Goal: Find contact information: Find contact information

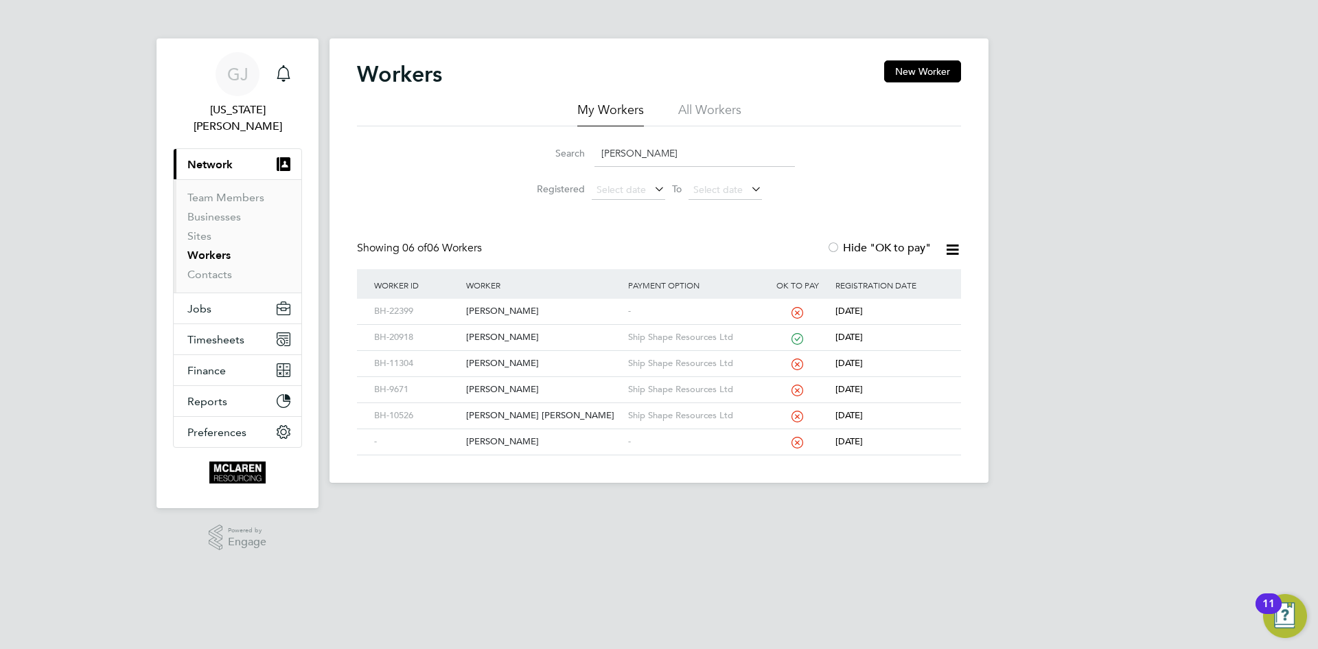
click at [637, 154] on input "[PERSON_NAME]" at bounding box center [695, 153] width 201 height 27
type input "a"
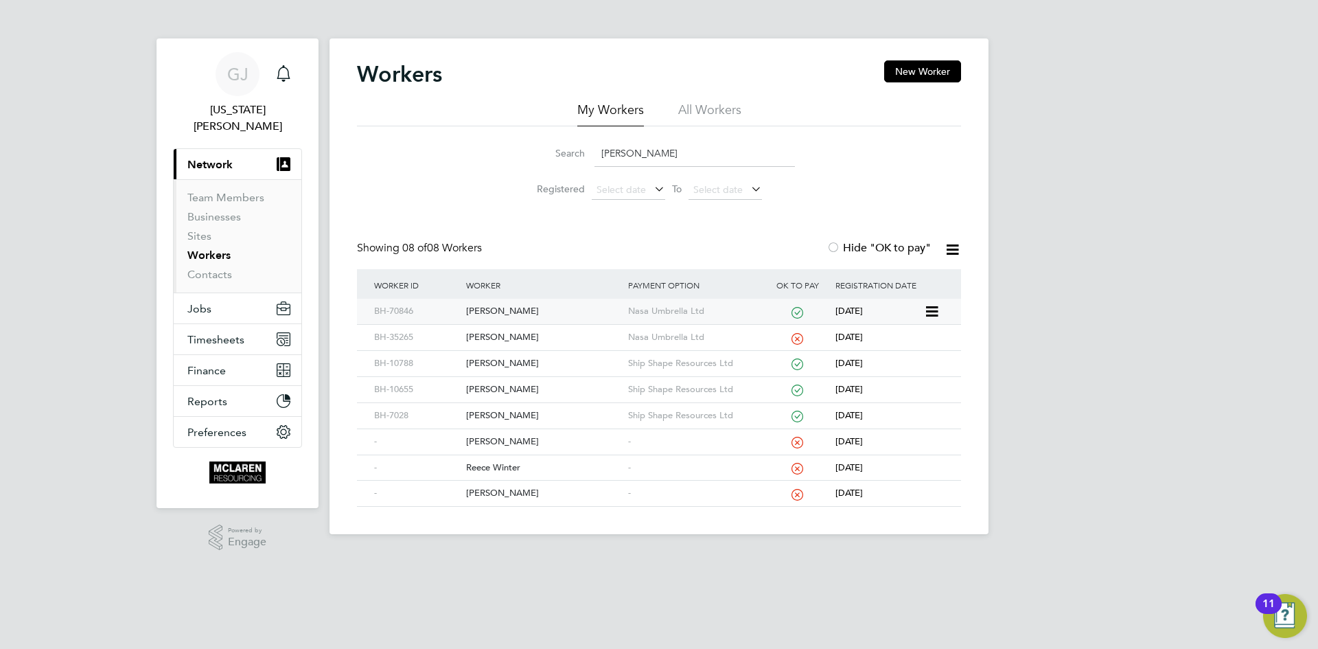
click at [526, 311] on div "[PERSON_NAME]" at bounding box center [543, 311] width 161 height 25
click at [629, 150] on input "[PERSON_NAME]" at bounding box center [695, 153] width 201 height 27
type input "r"
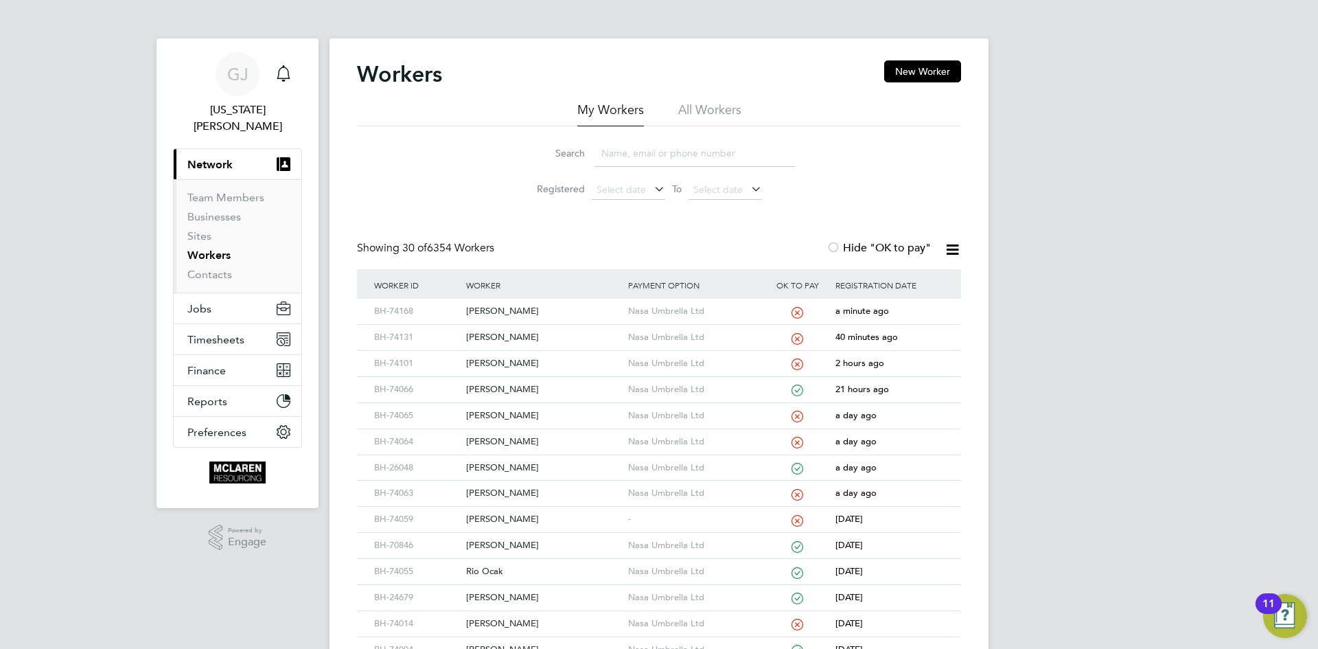
click at [716, 126] on li "All Workers" at bounding box center [709, 114] width 63 height 25
click at [632, 155] on input at bounding box center [695, 153] width 201 height 27
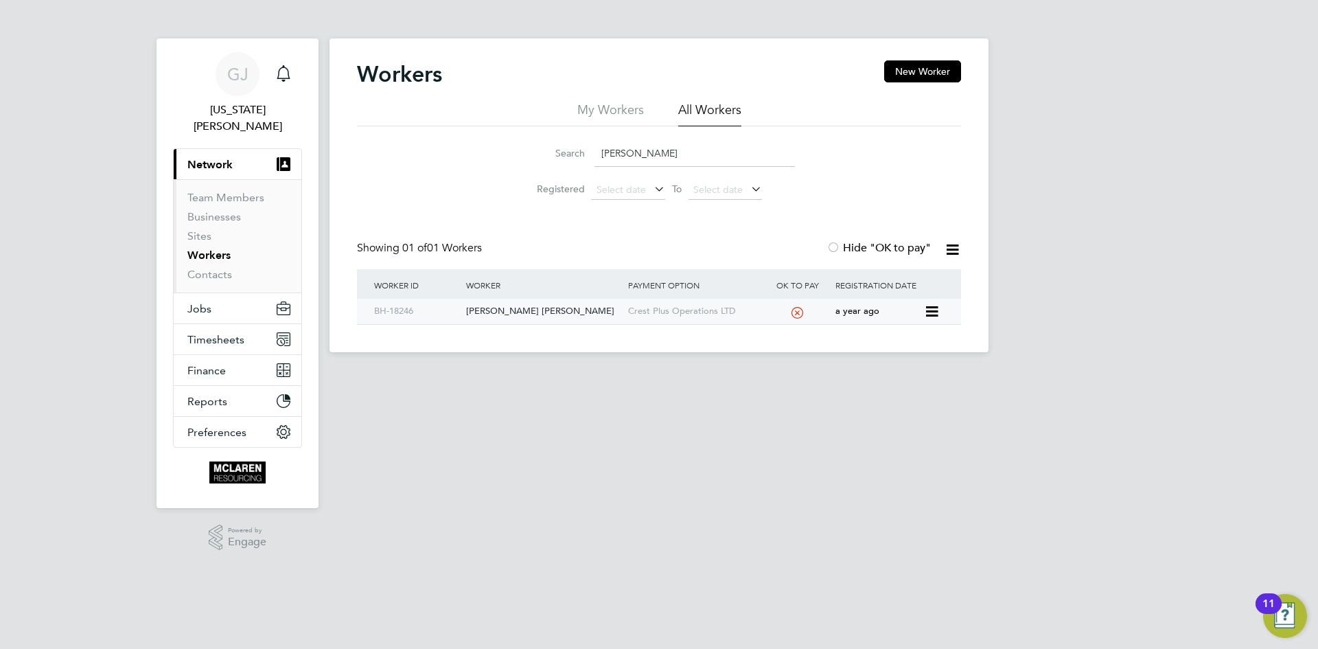
click at [529, 315] on div "[PERSON_NAME] [PERSON_NAME]" at bounding box center [543, 311] width 161 height 25
click at [650, 142] on input "[PERSON_NAME]" at bounding box center [695, 153] width 201 height 27
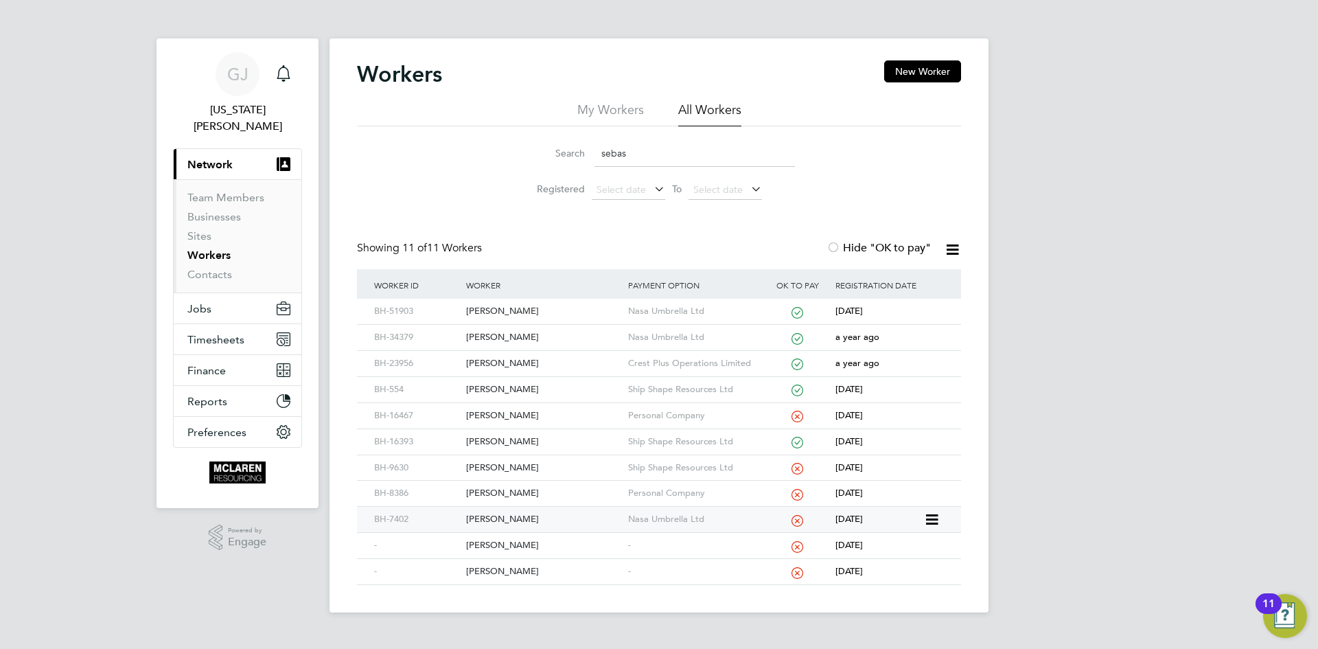
type input "sebas"
click at [536, 512] on div "[PERSON_NAME]" at bounding box center [543, 519] width 161 height 25
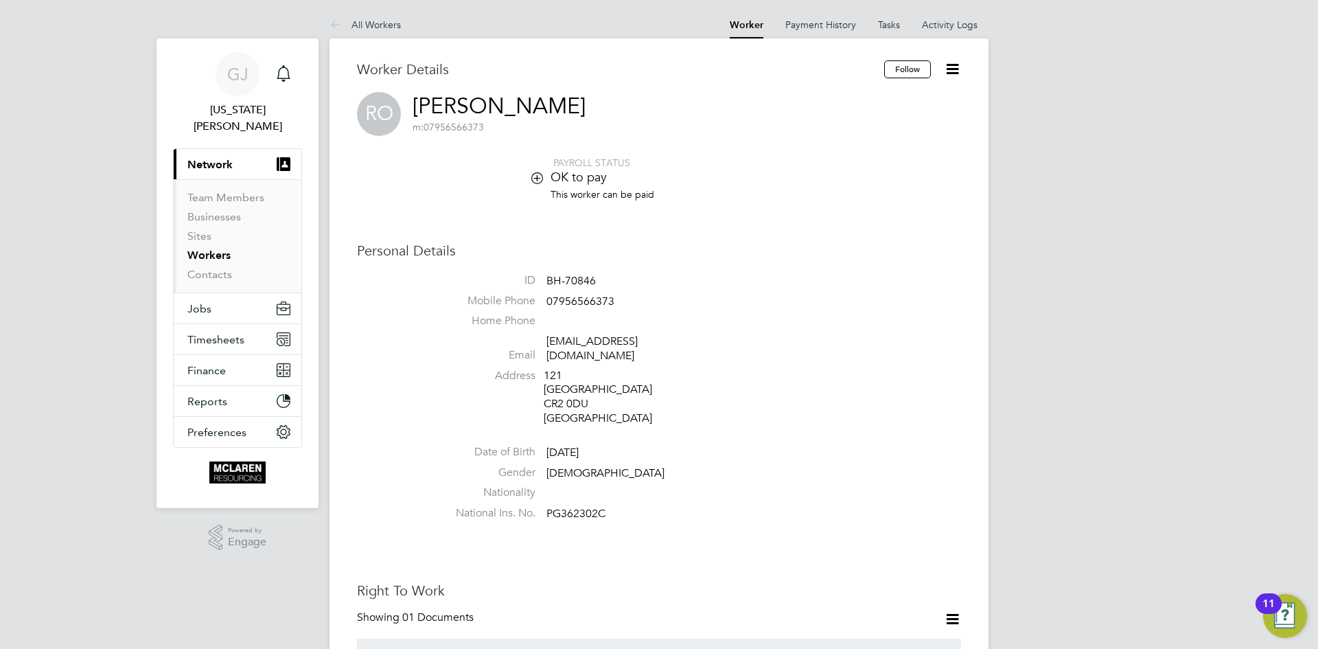
click at [684, 348] on li "Email reeceof26@gmail.com" at bounding box center [700, 351] width 522 height 34
drag, startPoint x: 658, startPoint y: 339, endPoint x: 547, endPoint y: 347, distance: 110.9
click at [547, 347] on span "reeceof26@gmail.com" at bounding box center [612, 348] width 130 height 29
copy link "reeceof26@gmail.com"
drag, startPoint x: 604, startPoint y: 279, endPoint x: 549, endPoint y: 279, distance: 54.9
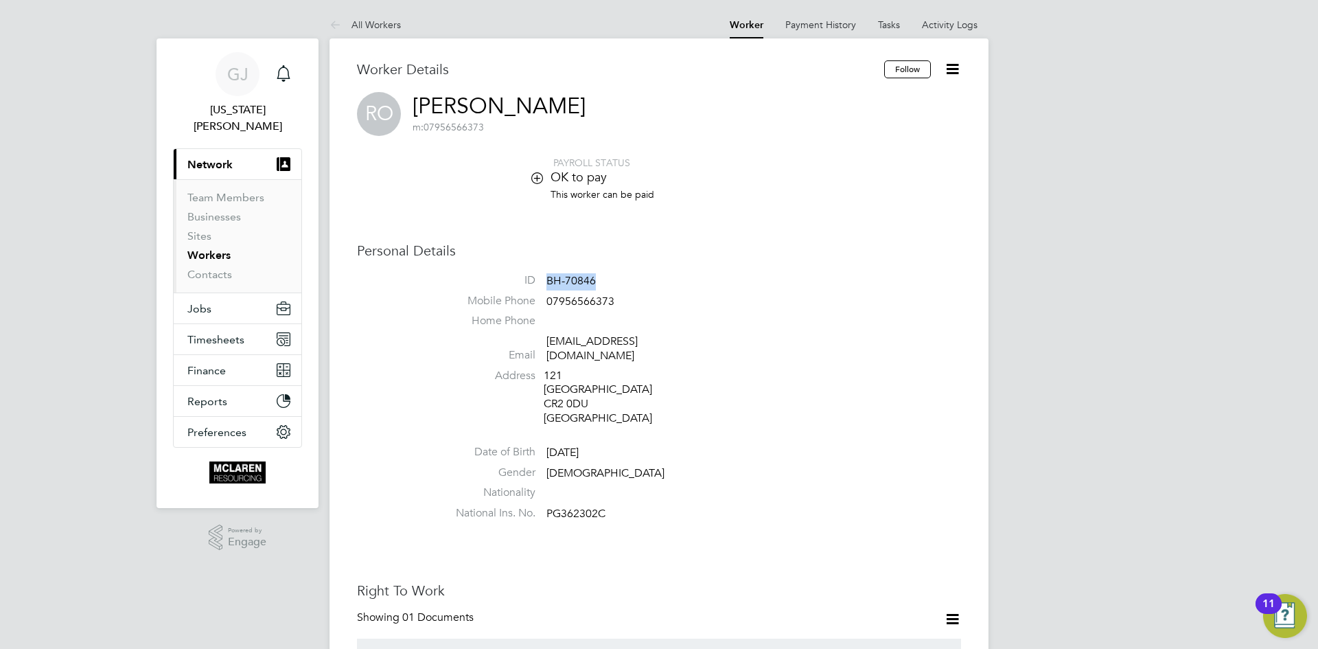
click at [549, 279] on li "ID BH-70846" at bounding box center [700, 283] width 522 height 21
copy span "BH-70846"
drag, startPoint x: 627, startPoint y: 305, endPoint x: 539, endPoint y: 308, distance: 87.9
click at [539, 308] on li "Mobile Phone 07956566373" at bounding box center [700, 304] width 522 height 21
copy li "07956566373"
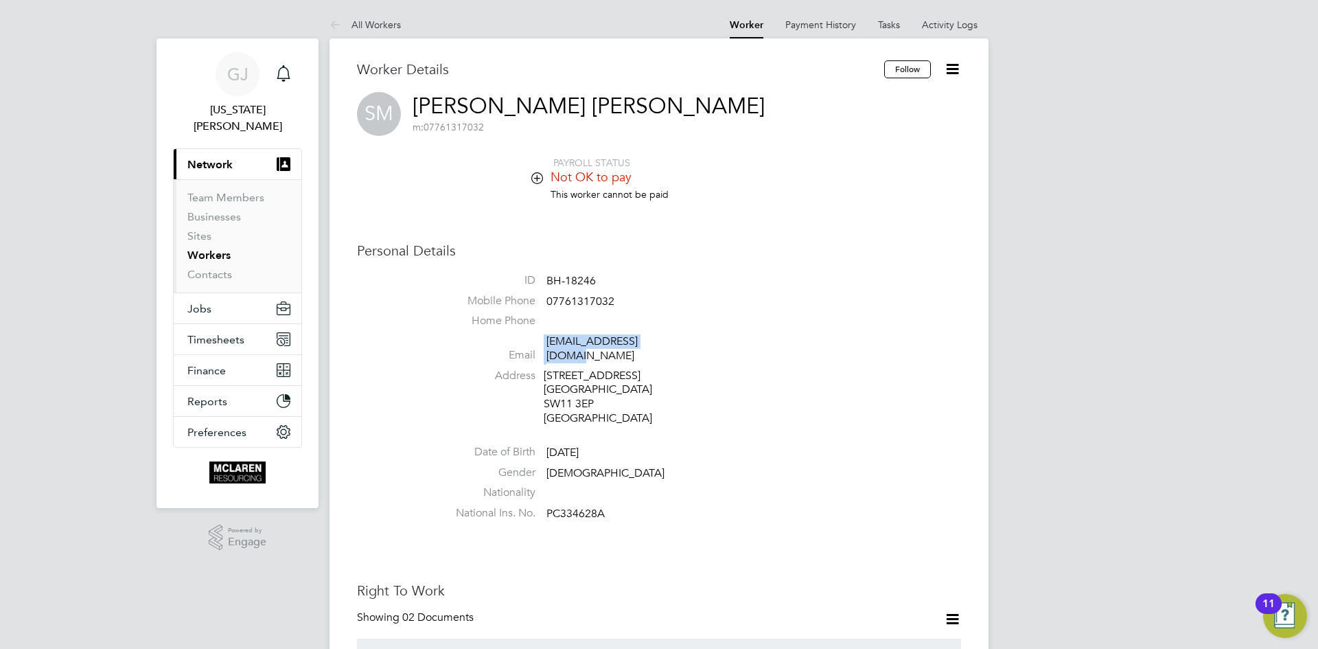
drag, startPoint x: 676, startPoint y: 342, endPoint x: 543, endPoint y: 338, distance: 132.6
click at [543, 338] on li "Email [EMAIL_ADDRESS][DOMAIN_NAME]" at bounding box center [700, 351] width 522 height 34
copy li "[EMAIL_ADDRESS][DOMAIN_NAME]"
click at [593, 273] on li "ID BH-18246" at bounding box center [700, 283] width 522 height 21
click at [595, 273] on li "ID BH-18246" at bounding box center [700, 283] width 522 height 21
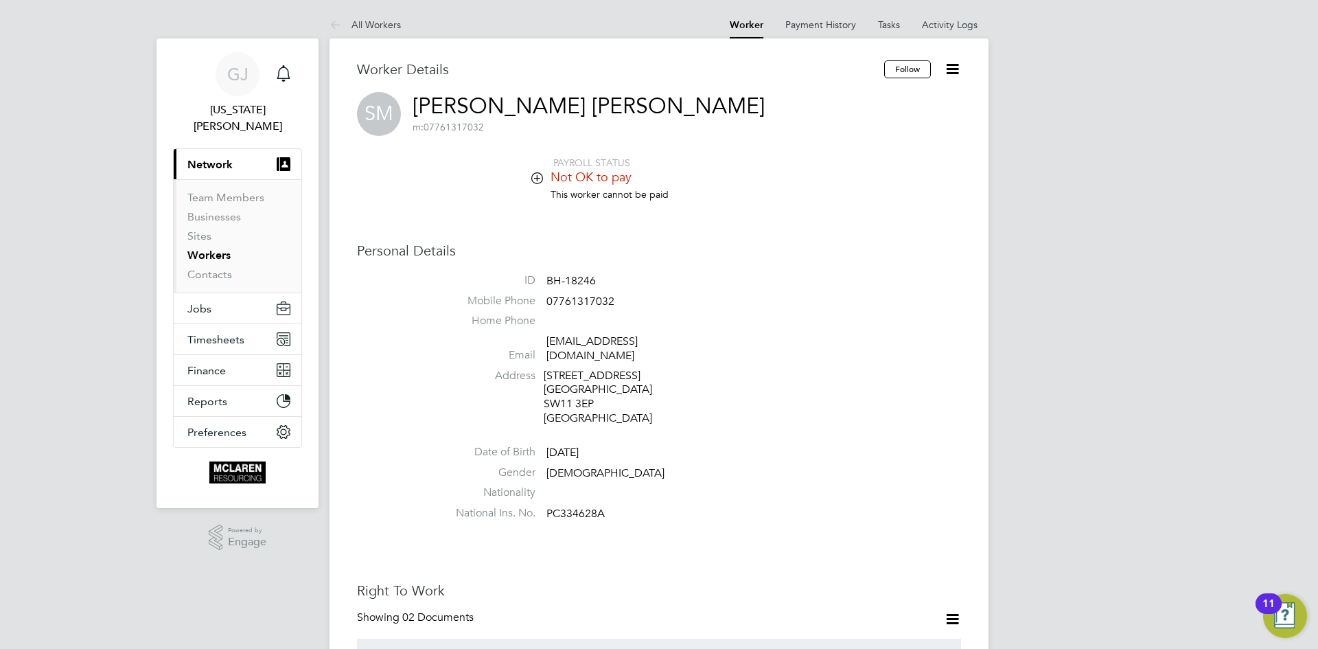
click at [600, 279] on li "ID BH-18246" at bounding box center [700, 283] width 522 height 21
drag, startPoint x: 592, startPoint y: 278, endPoint x: 604, endPoint y: 278, distance: 12.4
click at [603, 278] on li "ID BH-18246" at bounding box center [700, 283] width 522 height 21
click at [604, 278] on li "ID BH-18246" at bounding box center [700, 283] width 522 height 21
click at [604, 279] on li "ID BH-18246" at bounding box center [700, 283] width 522 height 21
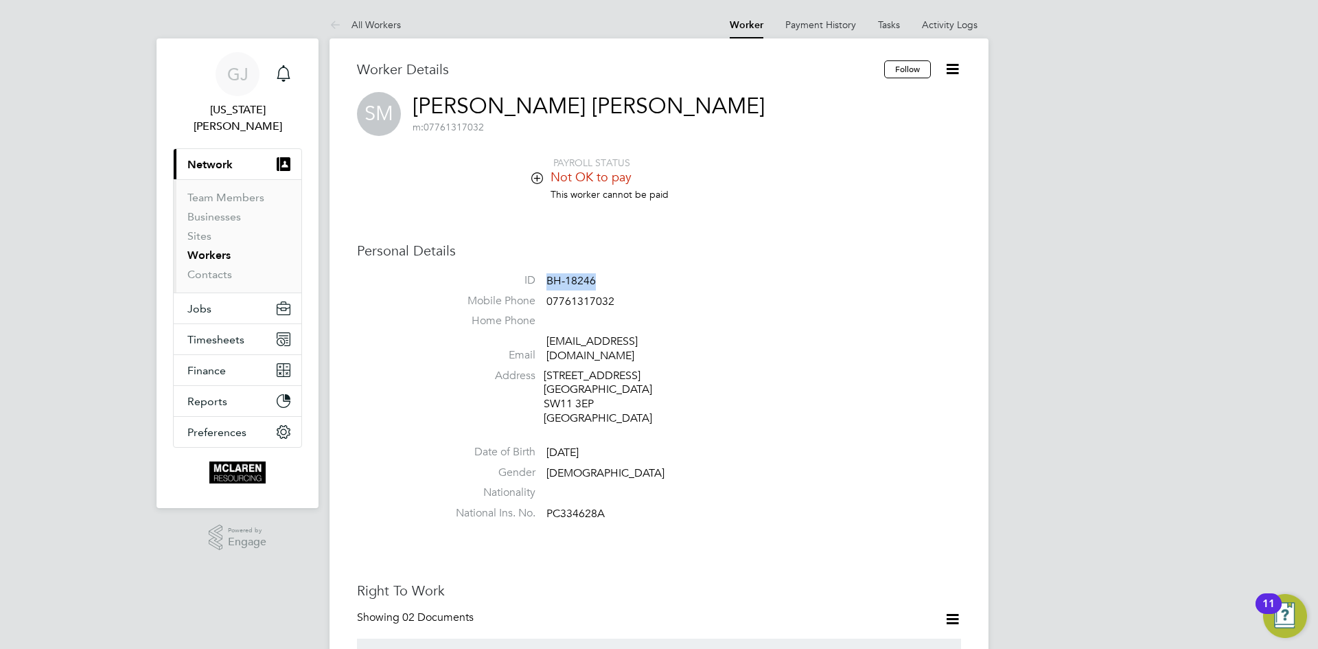
drag, startPoint x: 547, startPoint y: 286, endPoint x: 604, endPoint y: 279, distance: 57.3
click at [604, 279] on li "ID BH-18246" at bounding box center [700, 283] width 522 height 21
copy span "BH-18246"
click at [816, 423] on li "Address 48 Inworth Street Battersea London SW11 3EP United Kingdom" at bounding box center [700, 399] width 522 height 60
drag, startPoint x: 619, startPoint y: 297, endPoint x: 537, endPoint y: 304, distance: 82.0
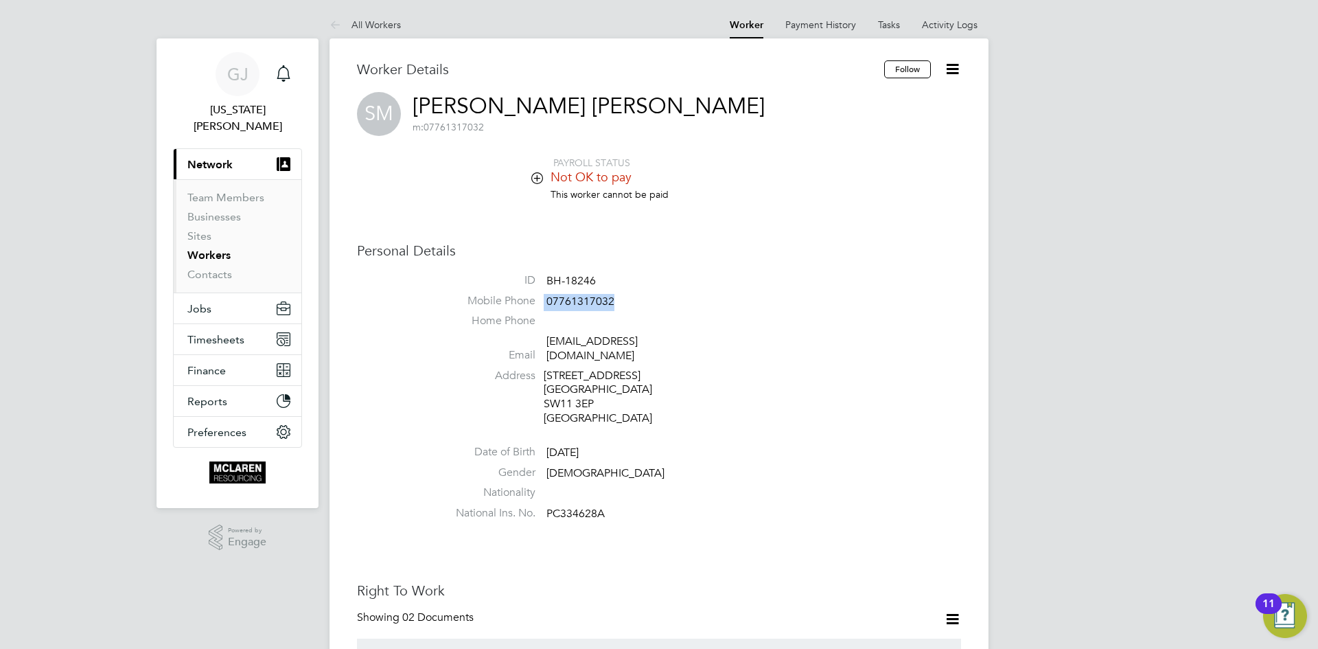
click at [537, 304] on li "Mobile Phone 07761317032" at bounding box center [700, 304] width 522 height 21
copy li "07761317032"
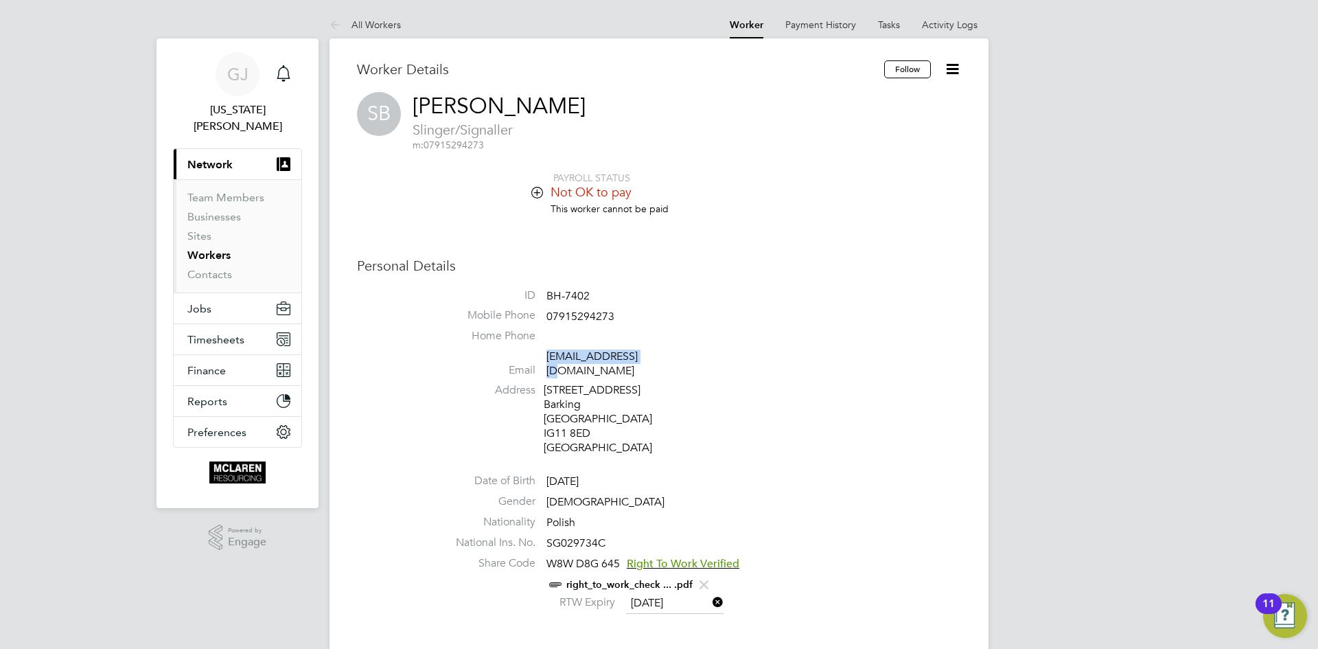
drag, startPoint x: 655, startPoint y: 354, endPoint x: 548, endPoint y: 355, distance: 107.1
click at [548, 355] on span "sburdzy@yahoo.com" at bounding box center [612, 364] width 130 height 29
copy link "sburdzy@yahoo.com"
drag, startPoint x: 593, startPoint y: 297, endPoint x: 549, endPoint y: 300, distance: 44.0
click at [549, 300] on li "ID BH-7402" at bounding box center [700, 298] width 522 height 21
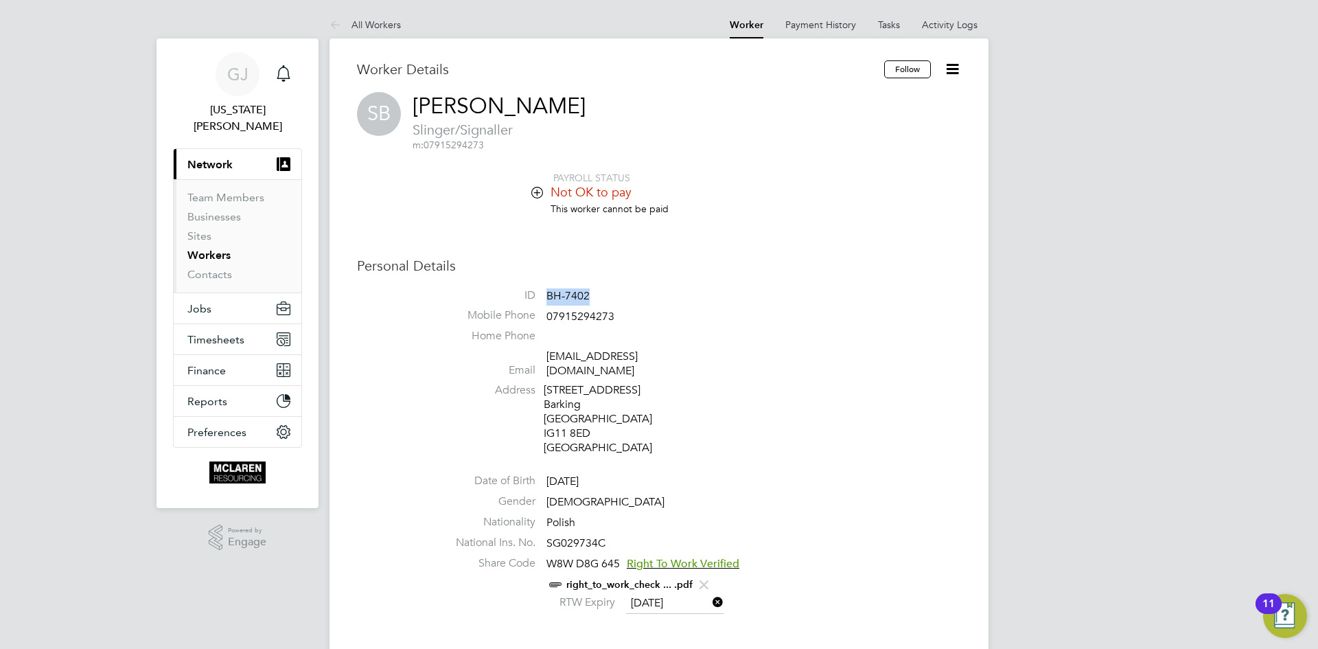
copy span "BH-7402"
click at [721, 317] on li "Mobile Phone 07915294273" at bounding box center [700, 318] width 522 height 21
drag, startPoint x: 613, startPoint y: 315, endPoint x: 547, endPoint y: 315, distance: 65.9
click at [547, 315] on span "07915294273" at bounding box center [581, 317] width 68 height 14
copy span "07915294273"
